Goal: Information Seeking & Learning: Learn about a topic

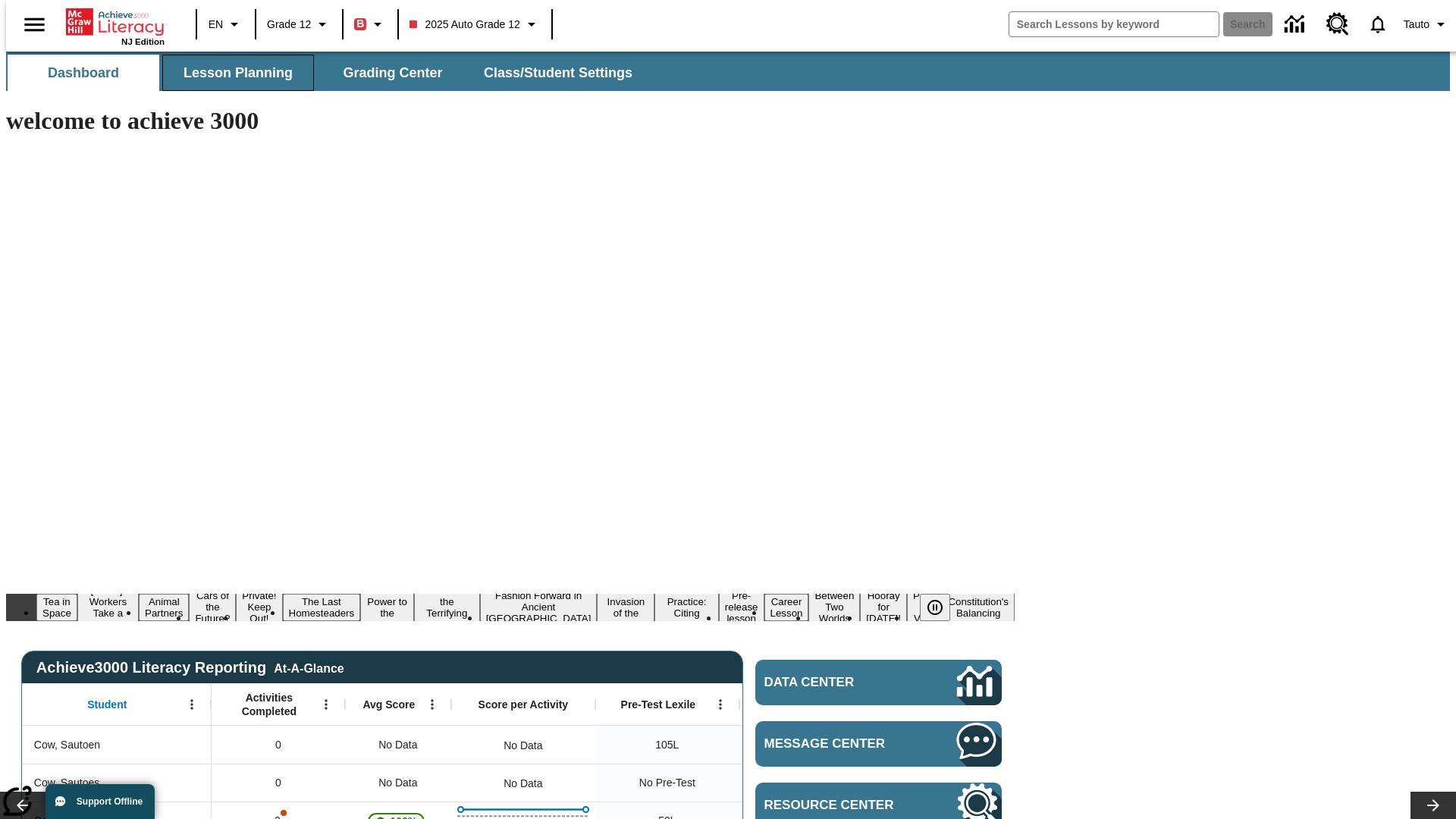
click at [232, 73] on span "Lesson Planning" at bounding box center [238, 73] width 109 height 18
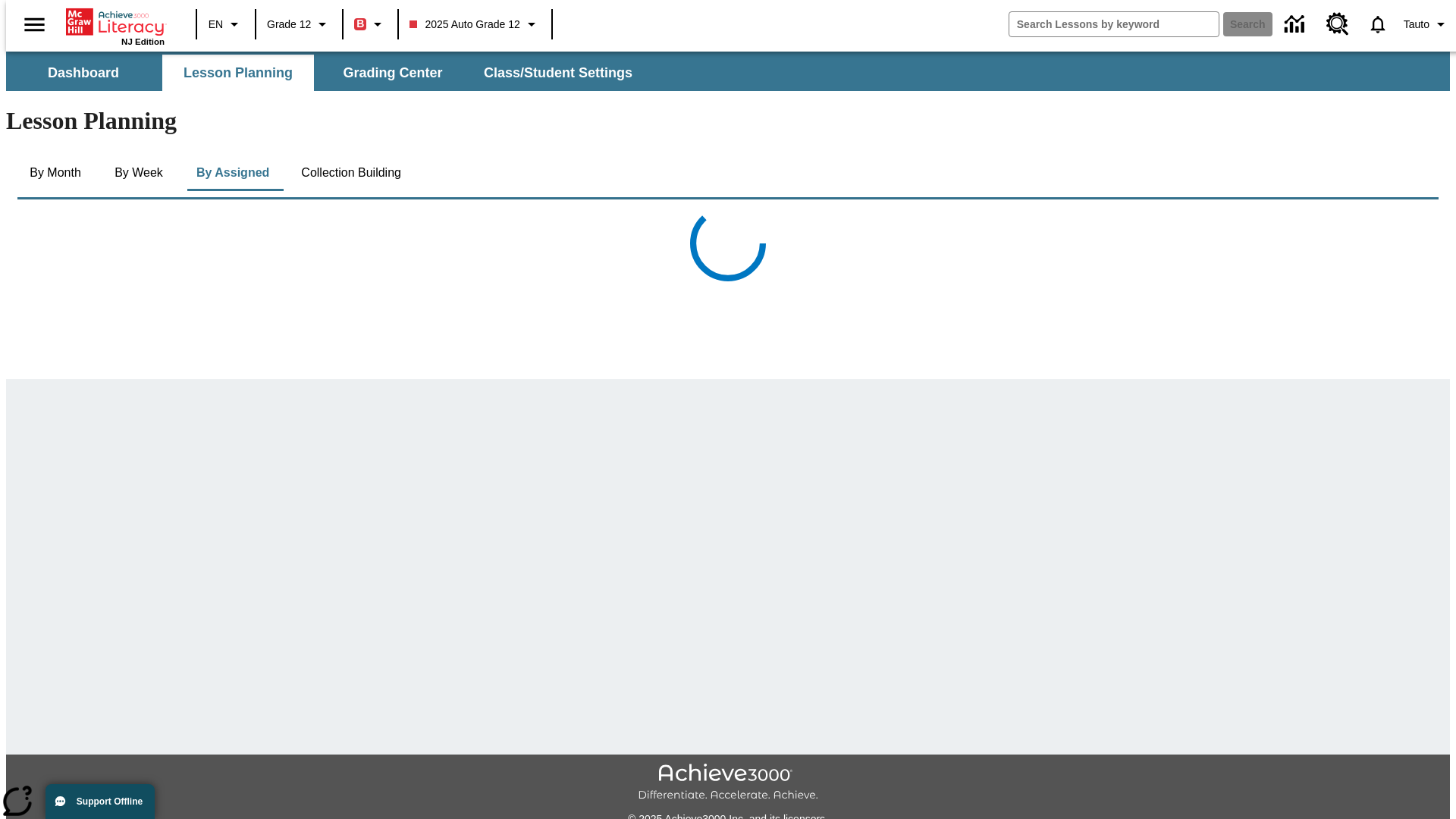
click at [350, 155] on button "Collection Building" at bounding box center [351, 172] width 124 height 36
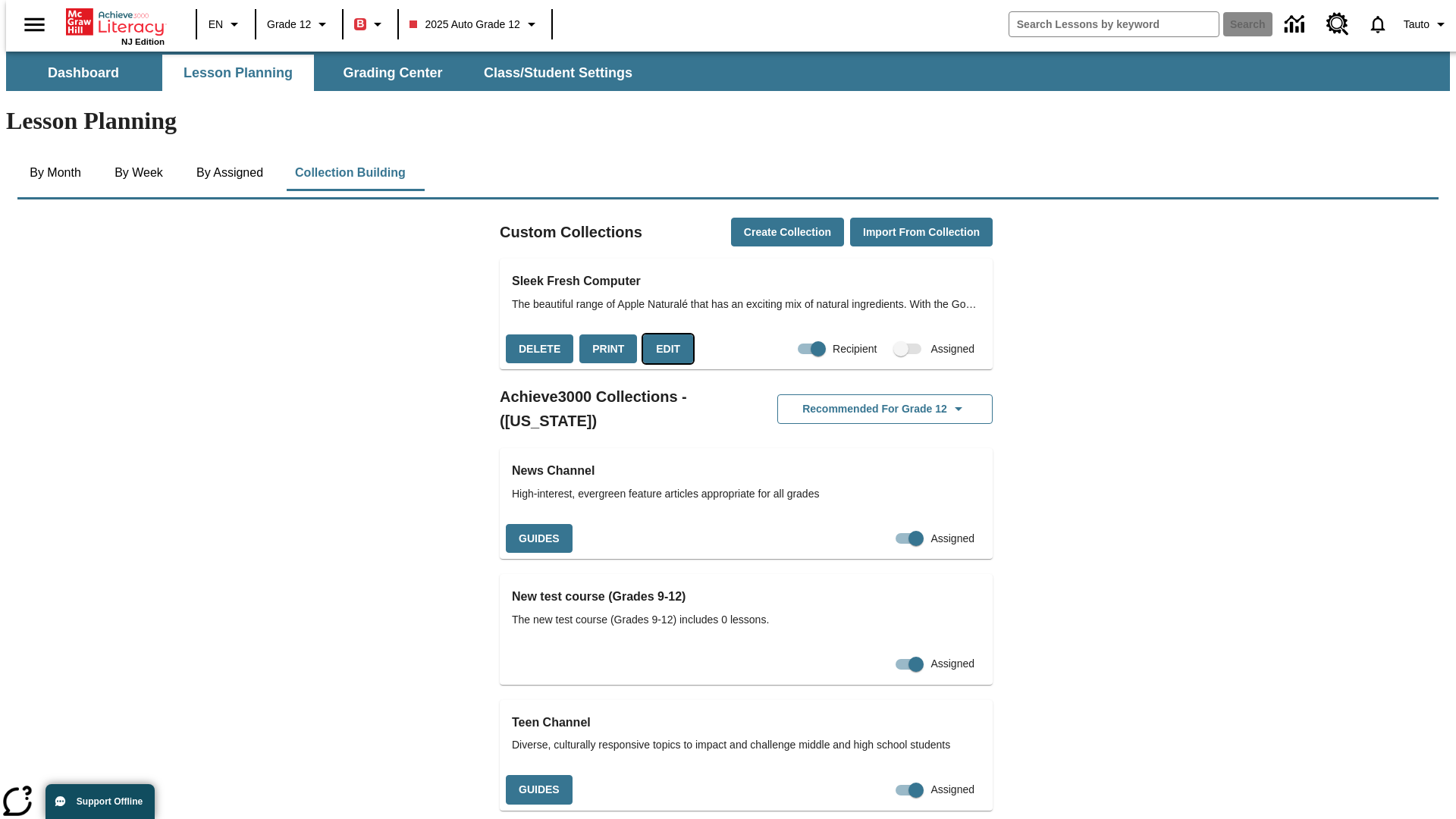
click at [662, 334] on button "Edit" at bounding box center [669, 349] width 50 height 29
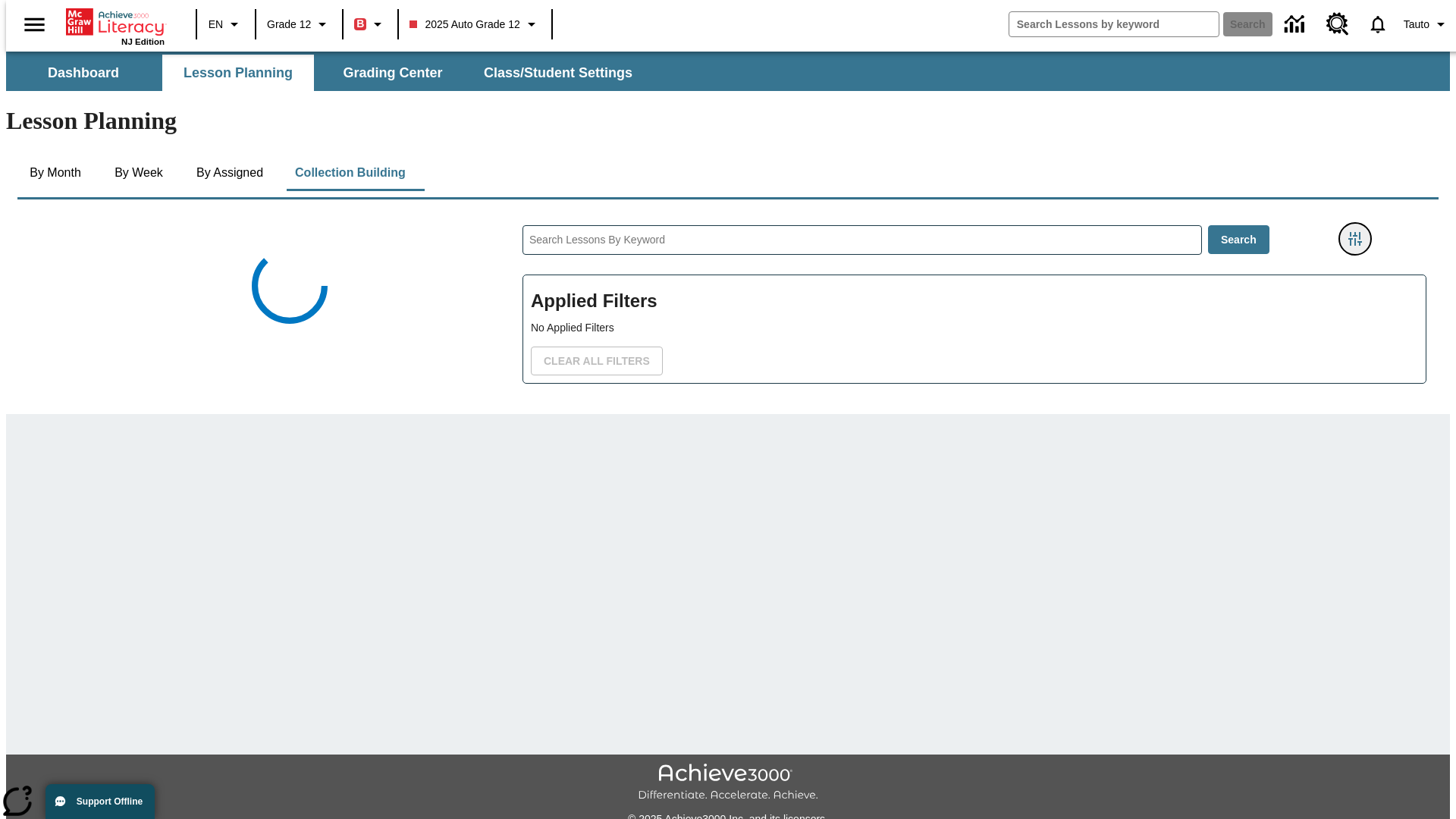
click at [1360, 232] on icon "Filters Side menu" at bounding box center [1355, 239] width 13 height 13
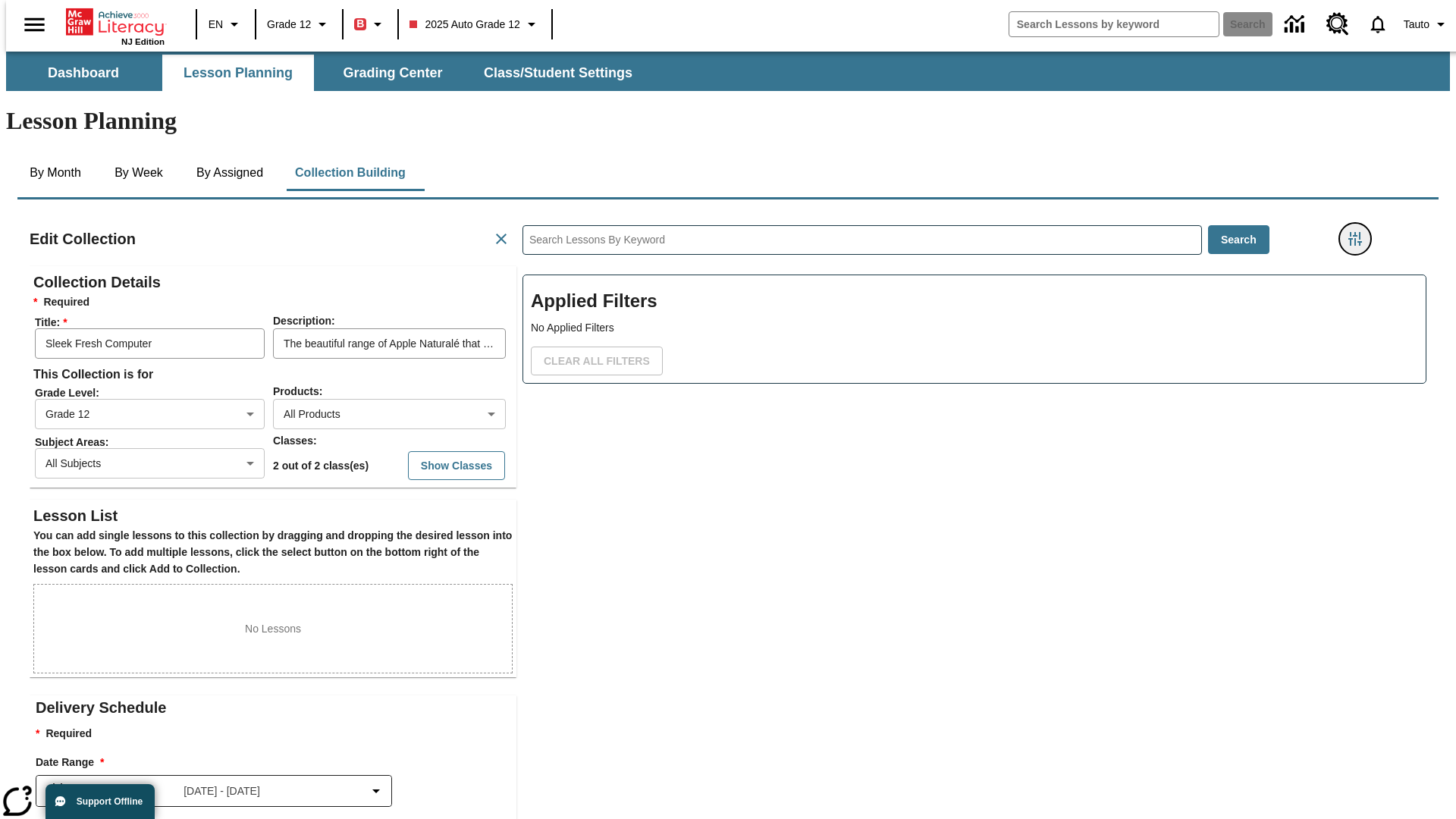
scroll to position [1, 1]
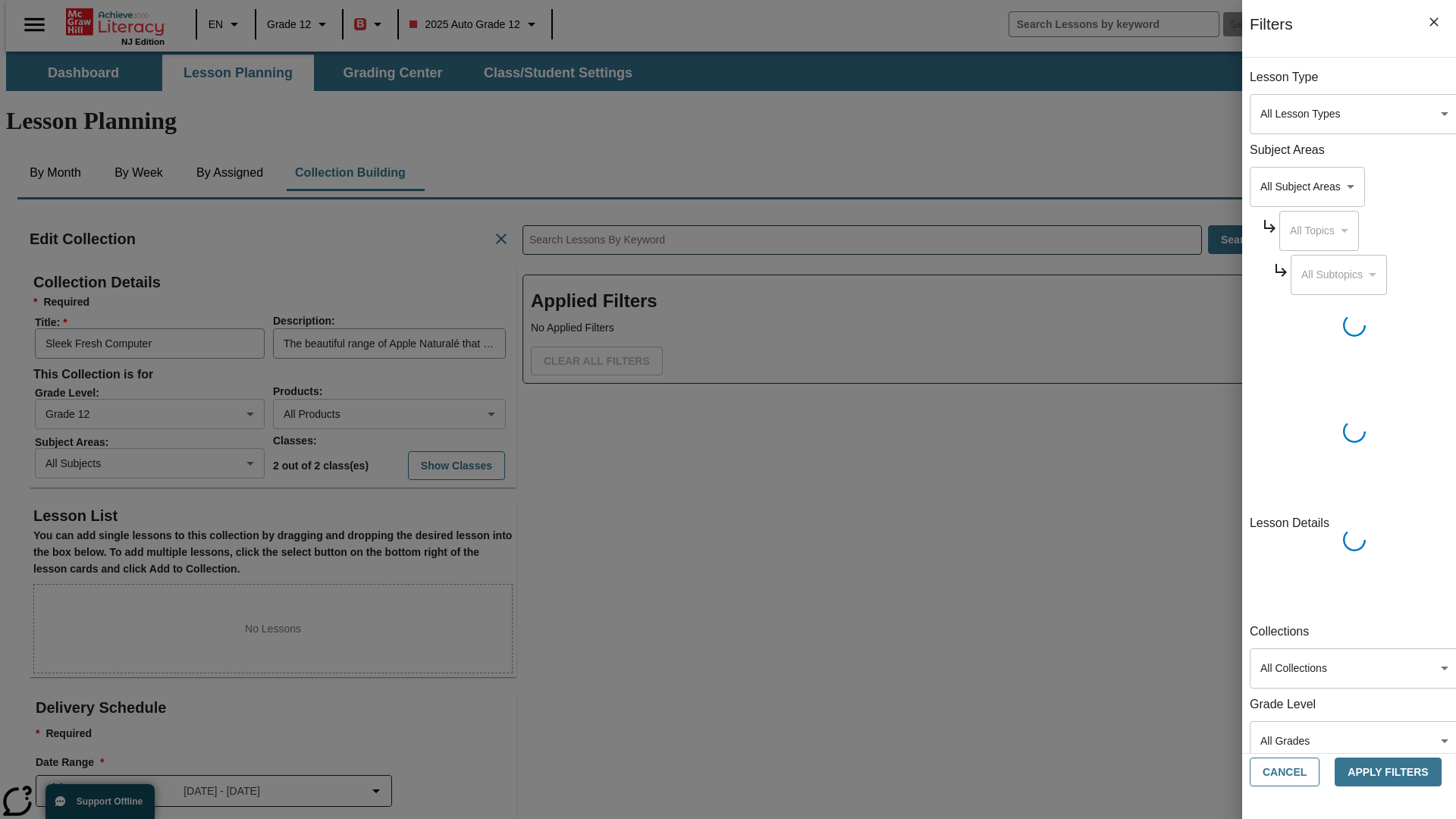
click at [1092, 186] on body "Skip to main content NJ Edition EN Grade 12 B 2025 Auto Grade 12 Search 0 Tauto…" at bounding box center [728, 527] width 1444 height 951
